Goal: Information Seeking & Learning: Learn about a topic

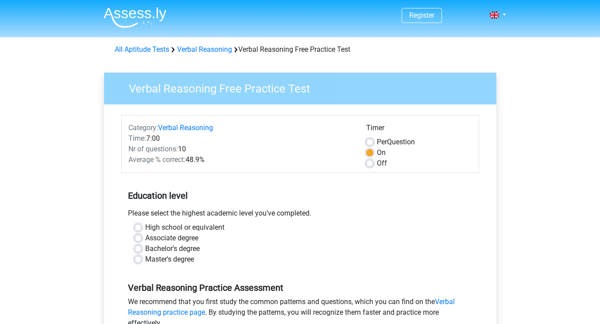
scroll to position [90, 0]
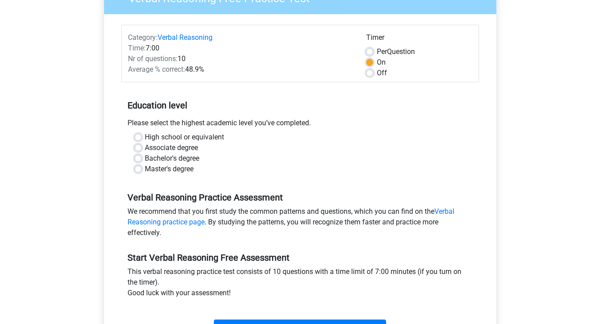
click at [145, 157] on label "Bachelor's degree" at bounding box center [172, 158] width 54 height 11
click at [138, 157] on input "Bachelor's degree" at bounding box center [138, 157] width 7 height 9
radio input "true"
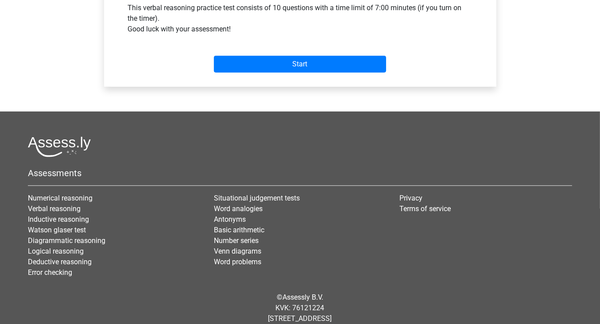
scroll to position [375, 0]
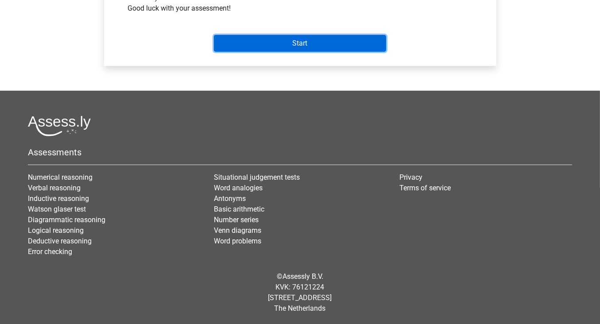
click at [291, 46] on input "Start" at bounding box center [300, 43] width 172 height 17
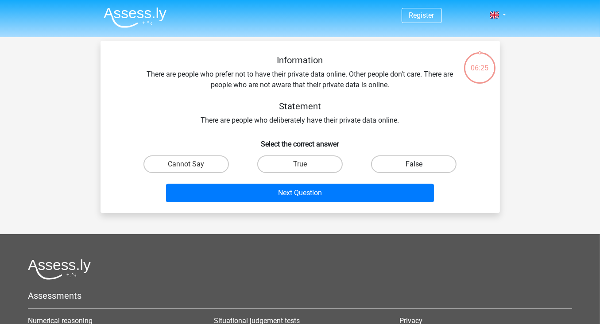
click at [399, 158] on label "False" at bounding box center [413, 164] width 85 height 18
click at [414, 164] on input "False" at bounding box center [417, 167] width 6 height 6
radio input "true"
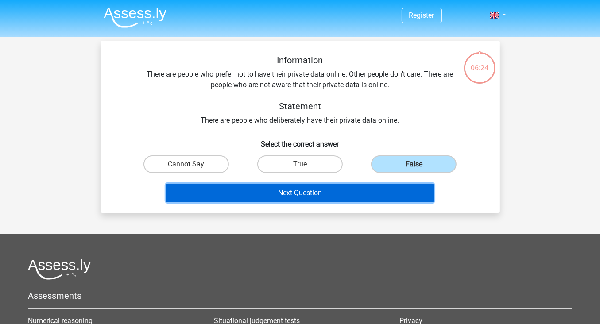
click at [374, 191] on button "Next Question" at bounding box center [300, 193] width 268 height 19
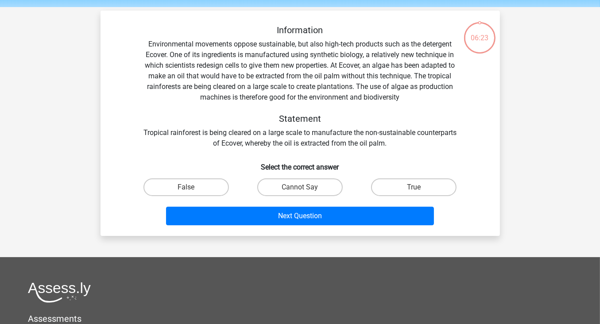
scroll to position [41, 0]
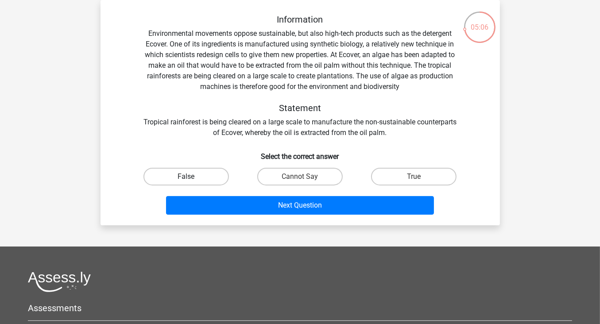
click at [211, 183] on label "False" at bounding box center [185, 177] width 85 height 18
click at [192, 182] on input "False" at bounding box center [189, 180] width 6 height 6
radio input "true"
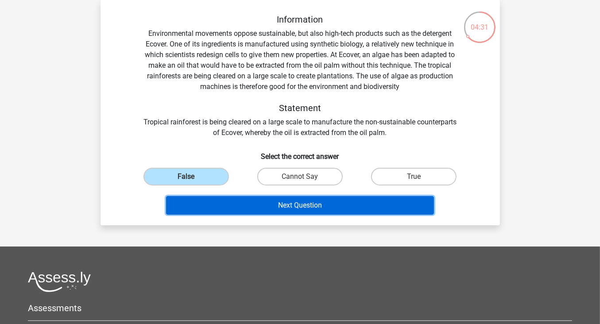
click at [259, 205] on button "Next Question" at bounding box center [300, 205] width 268 height 19
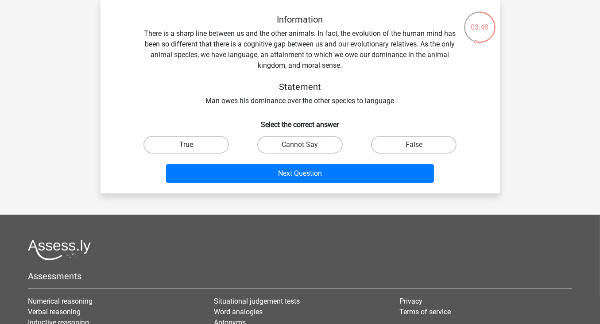
click at [214, 145] on label "True" at bounding box center [185, 145] width 85 height 18
click at [192, 145] on input "True" at bounding box center [189, 148] width 6 height 6
radio input "true"
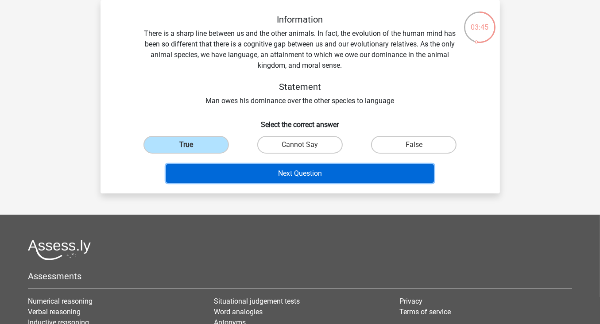
click at [289, 173] on button "Next Question" at bounding box center [300, 173] width 268 height 19
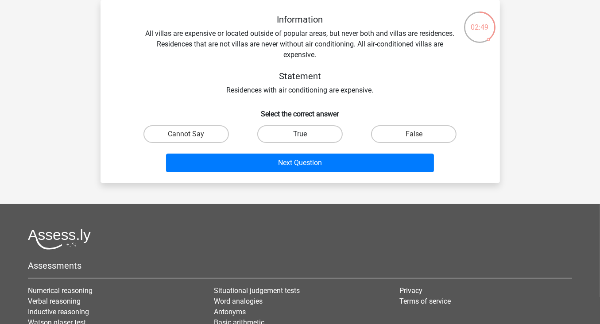
click at [296, 132] on label "True" at bounding box center [299, 134] width 85 height 18
click at [300, 134] on input "True" at bounding box center [303, 137] width 6 height 6
radio input "true"
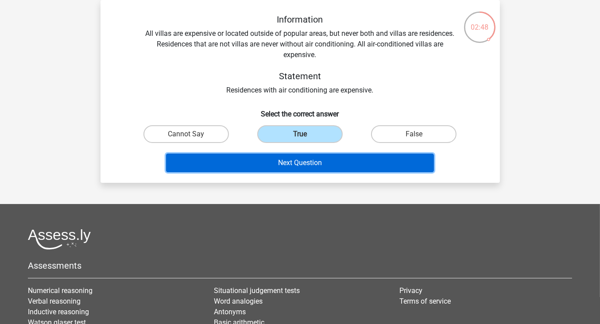
click at [309, 163] on button "Next Question" at bounding box center [300, 163] width 268 height 19
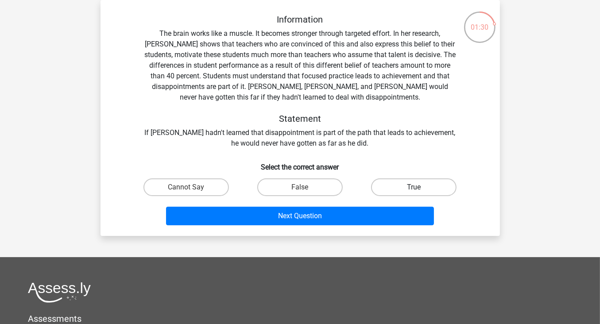
click at [390, 187] on label "True" at bounding box center [413, 187] width 85 height 18
click at [414, 187] on input "True" at bounding box center [417, 190] width 6 height 6
radio input "true"
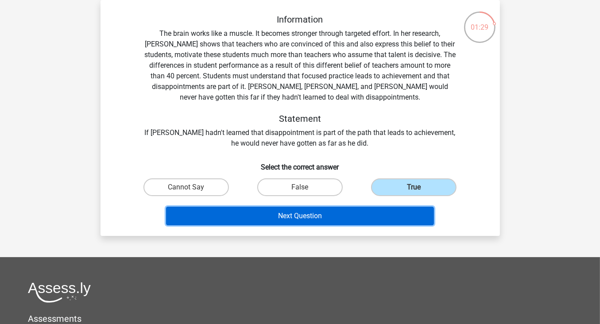
click at [381, 211] on button "Next Question" at bounding box center [300, 216] width 268 height 19
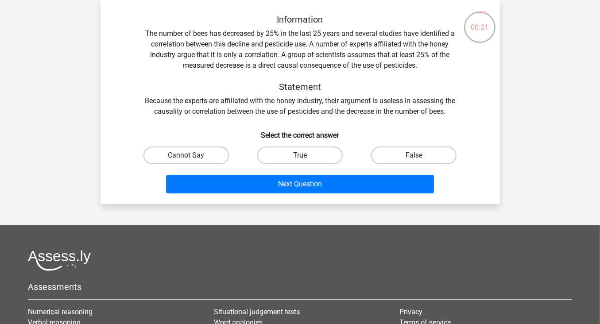
click at [314, 160] on label "True" at bounding box center [299, 156] width 85 height 18
click at [305, 160] on input "True" at bounding box center [303, 158] width 6 height 6
radio input "true"
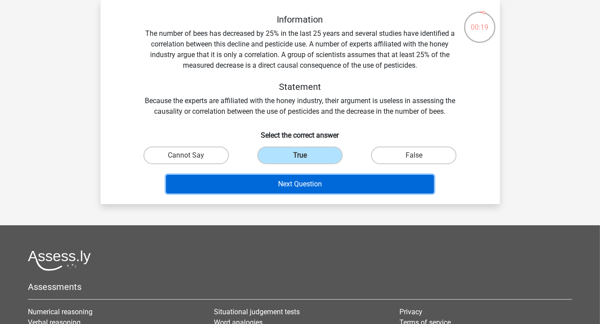
click at [331, 185] on button "Next Question" at bounding box center [300, 184] width 268 height 19
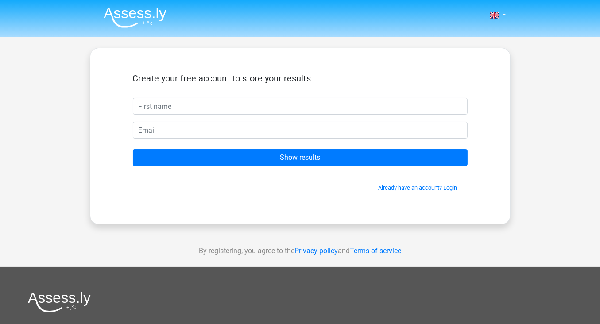
click at [187, 113] on input "text" at bounding box center [300, 106] width 335 height 17
type input "kostas"
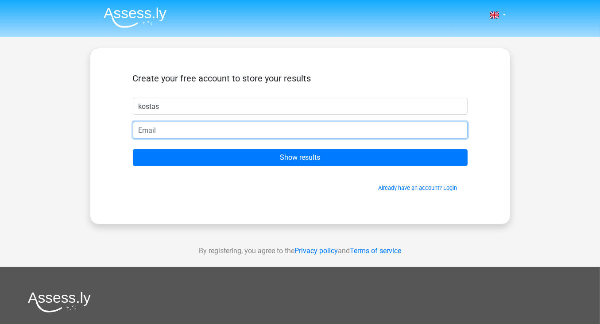
click at [180, 131] on input "email" at bounding box center [300, 130] width 335 height 17
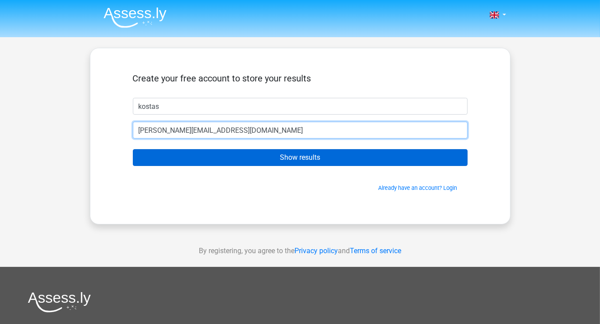
type input "[PERSON_NAME][EMAIL_ADDRESS][DOMAIN_NAME]"
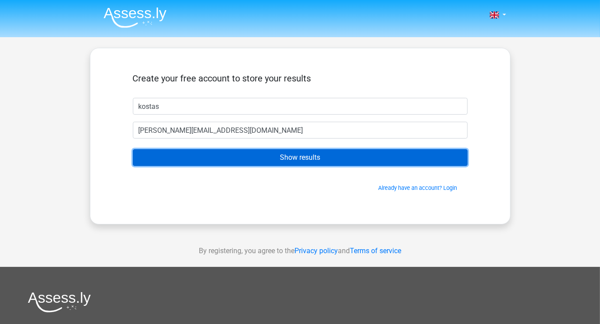
click at [198, 163] on input "Show results" at bounding box center [300, 157] width 335 height 17
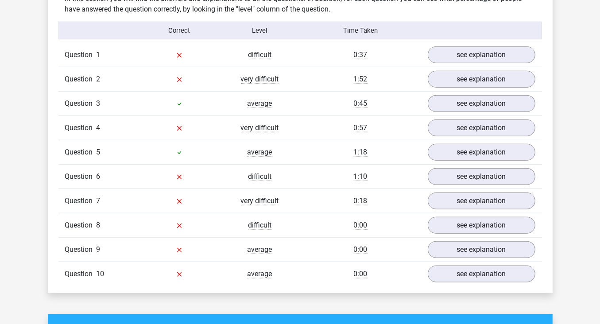
scroll to position [740, 0]
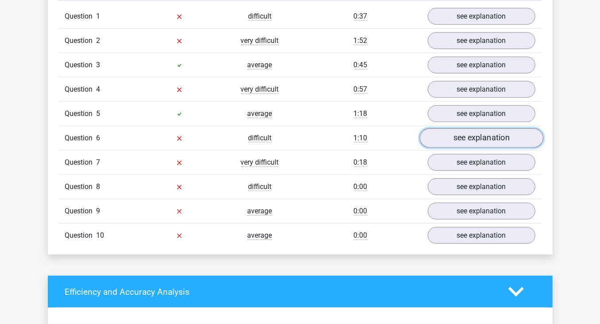
click at [435, 138] on link "see explanation" at bounding box center [480, 137] width 123 height 19
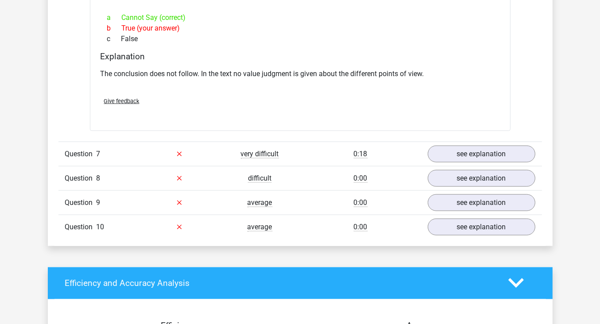
scroll to position [999, 0]
click at [437, 153] on link "see explanation" at bounding box center [480, 153] width 123 height 19
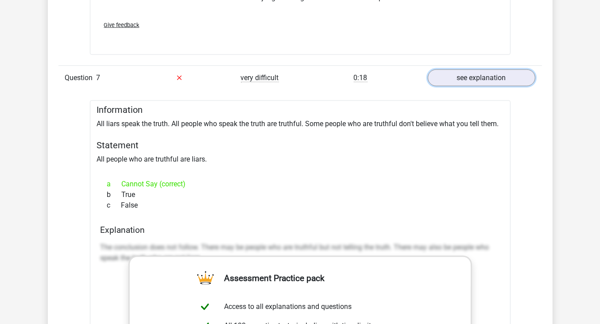
scroll to position [1436, 0]
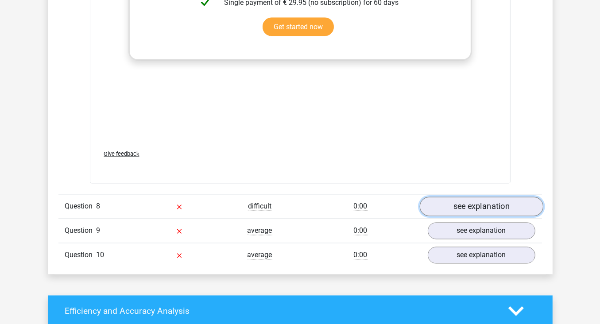
click at [462, 199] on link "see explanation" at bounding box center [480, 206] width 123 height 19
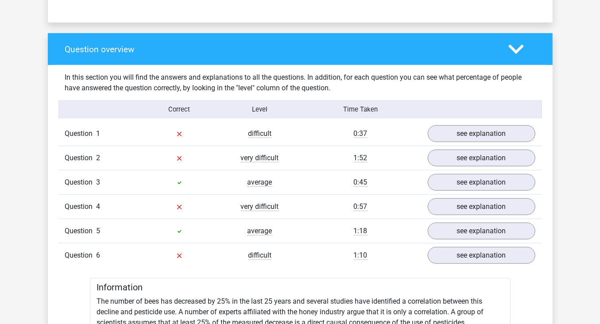
scroll to position [591, 0]
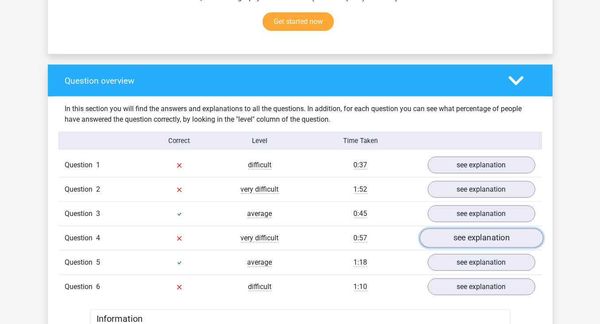
drag, startPoint x: 468, startPoint y: 261, endPoint x: 449, endPoint y: 239, distance: 29.8
click at [449, 239] on link "see explanation" at bounding box center [480, 237] width 123 height 19
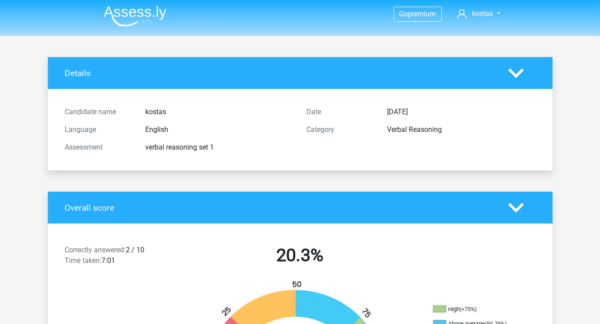
scroll to position [0, 0]
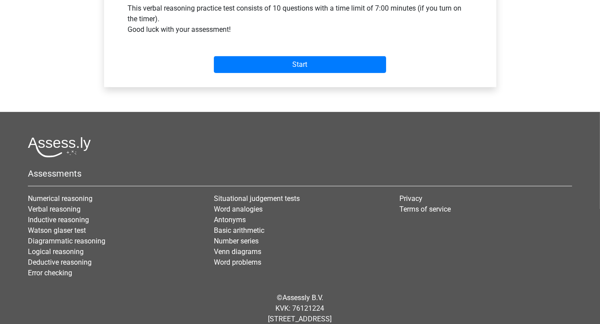
scroll to position [354, 0]
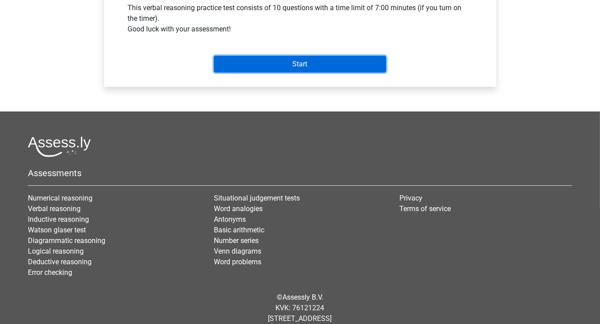
click at [297, 65] on input "Start" at bounding box center [300, 64] width 172 height 17
